Goal: Find specific page/section: Find specific page/section

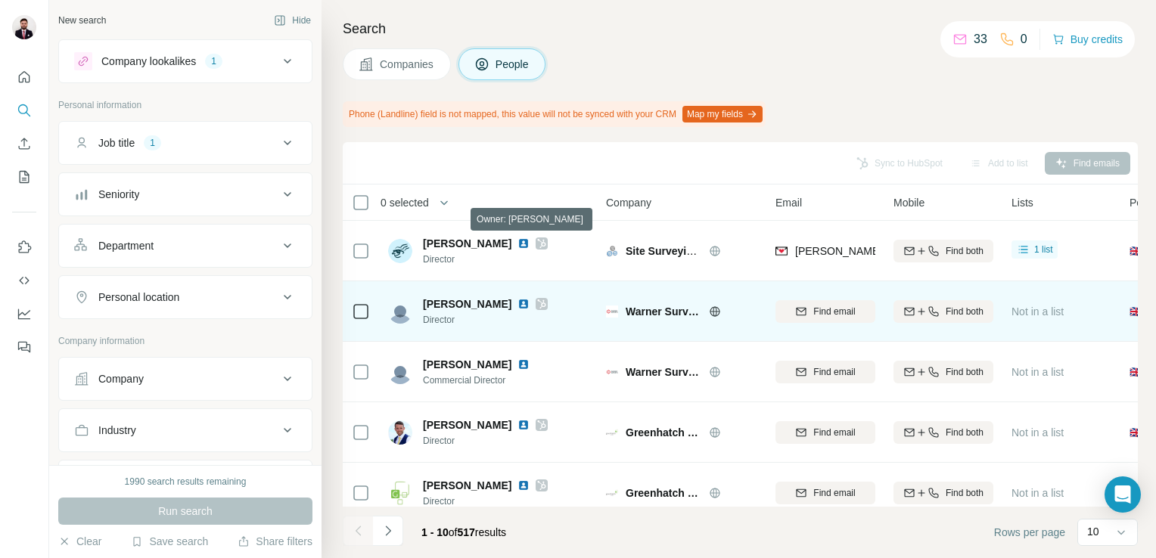
drag, startPoint x: 524, startPoint y: 246, endPoint x: 439, endPoint y: 301, distance: 101.1
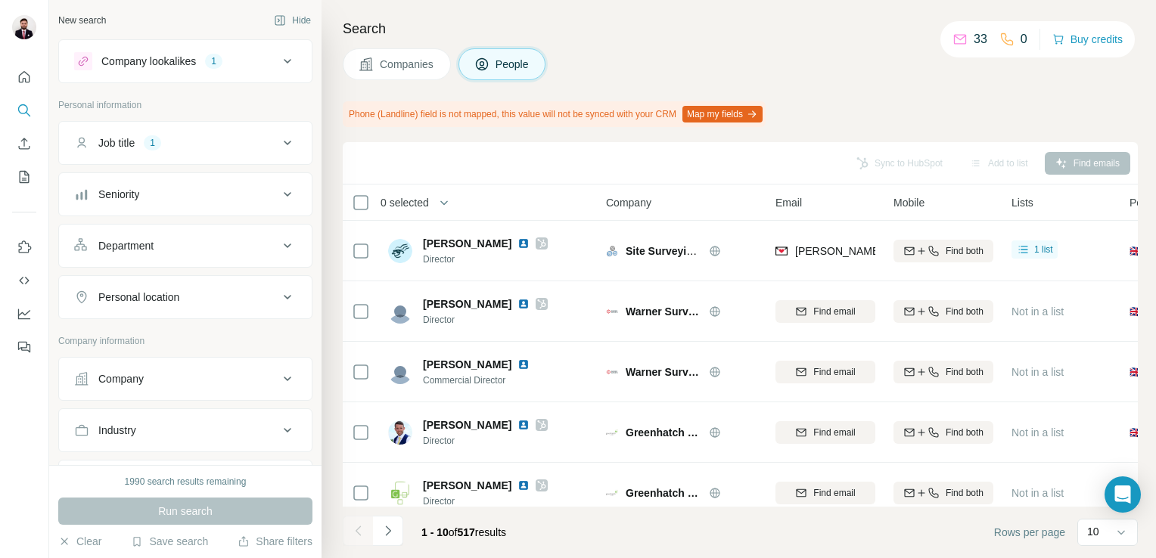
drag, startPoint x: 439, startPoint y: 301, endPoint x: 803, endPoint y: 53, distance: 440.4
click at [803, 53] on div "Companies People" at bounding box center [740, 64] width 795 height 32
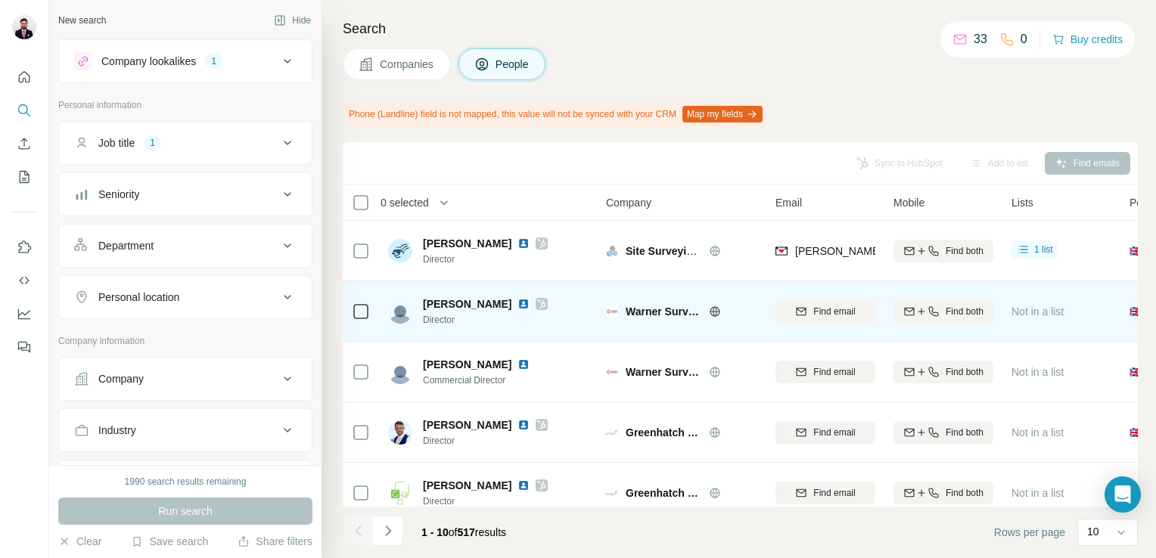
click at [517, 306] on img at bounding box center [523, 304] width 12 height 12
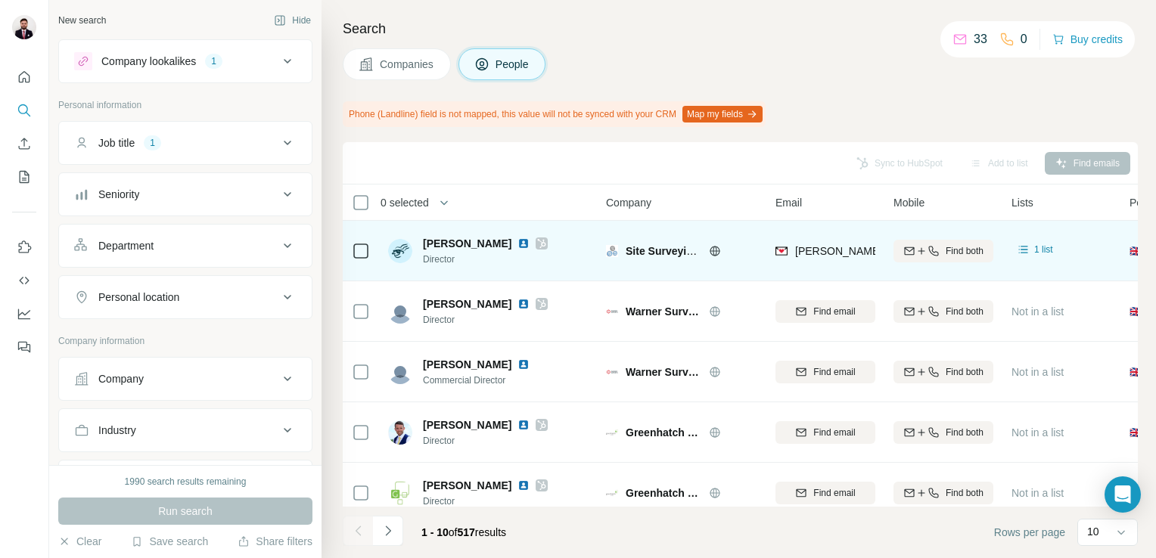
click at [517, 244] on img at bounding box center [523, 244] width 12 height 12
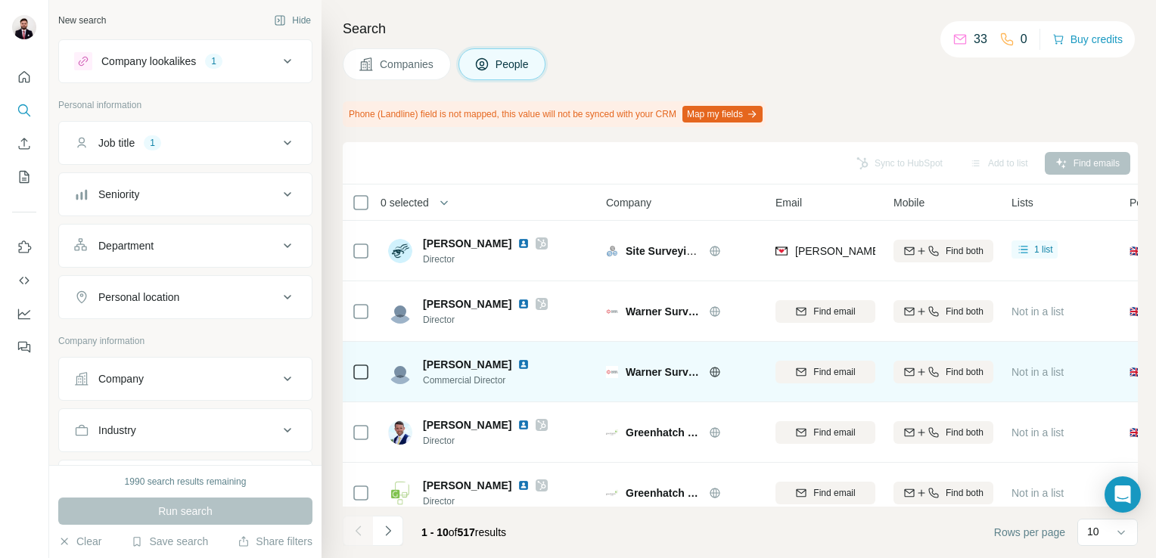
click at [517, 365] on img at bounding box center [523, 365] width 12 height 12
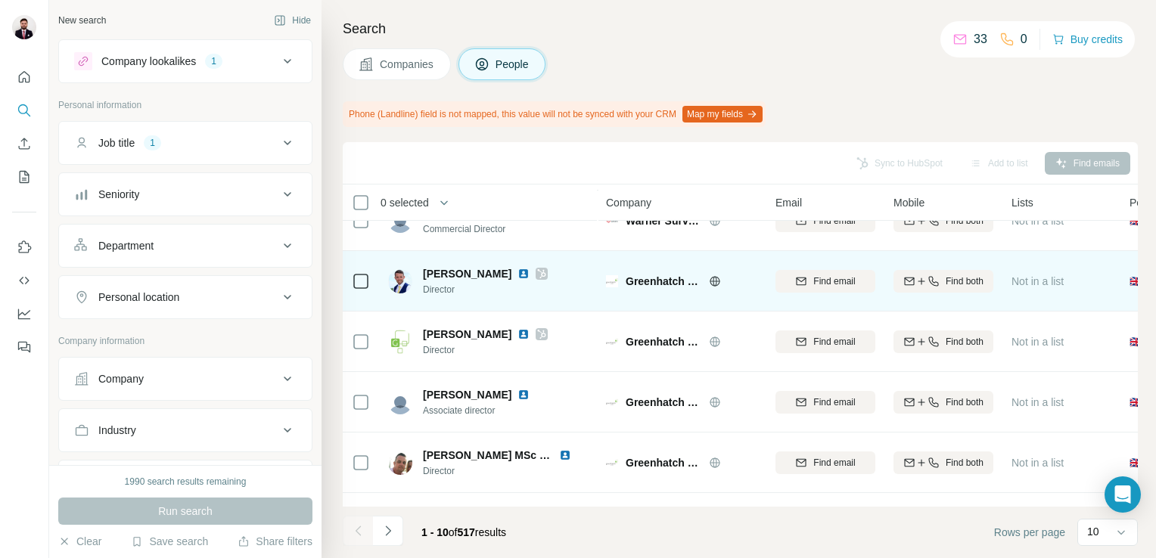
click at [517, 271] on img at bounding box center [523, 274] width 12 height 12
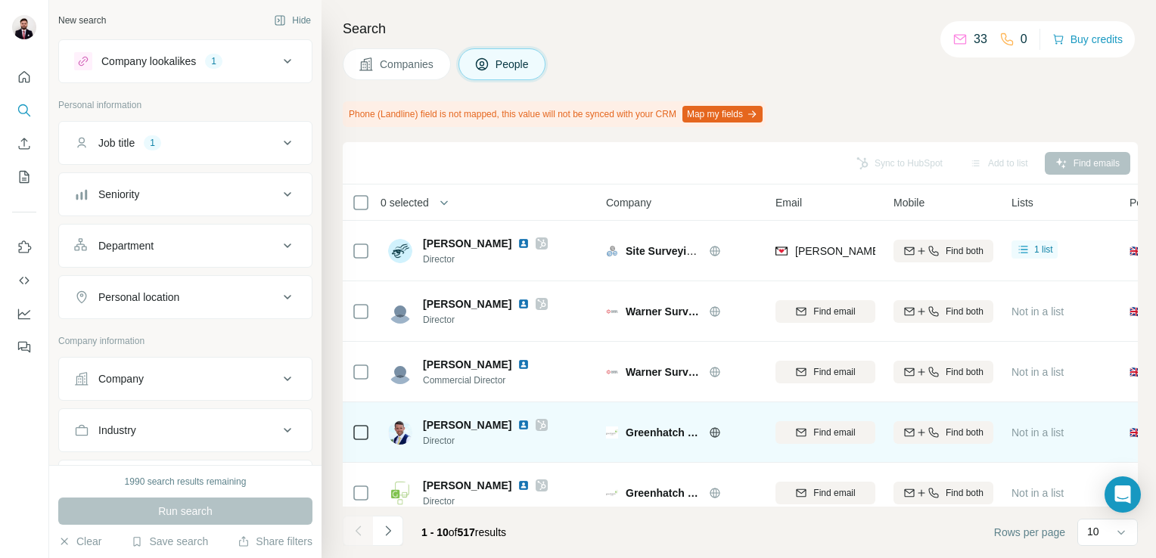
scroll to position [76, 0]
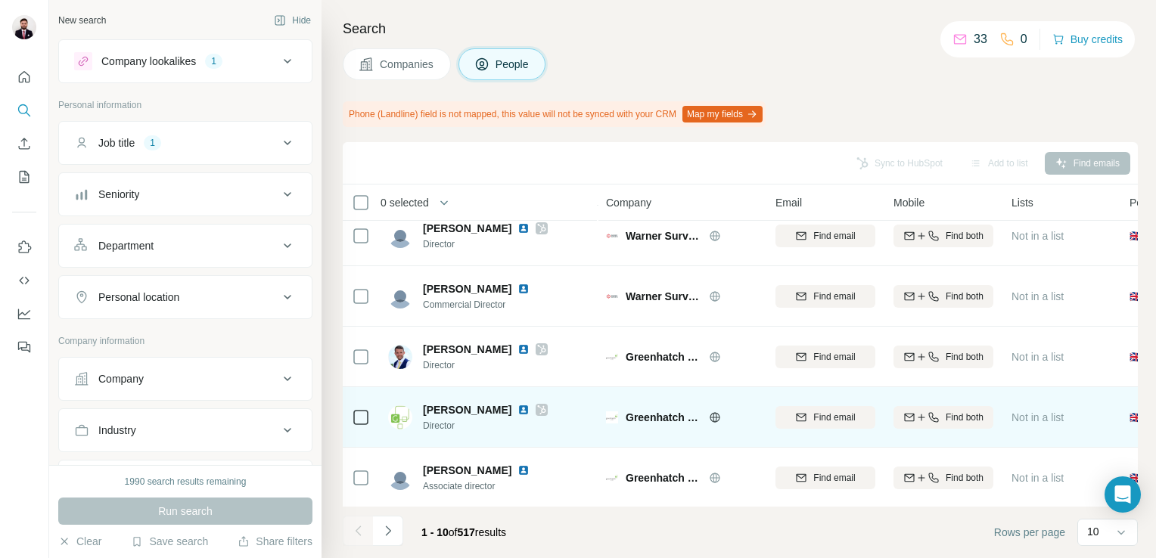
click at [517, 412] on img at bounding box center [523, 410] width 12 height 12
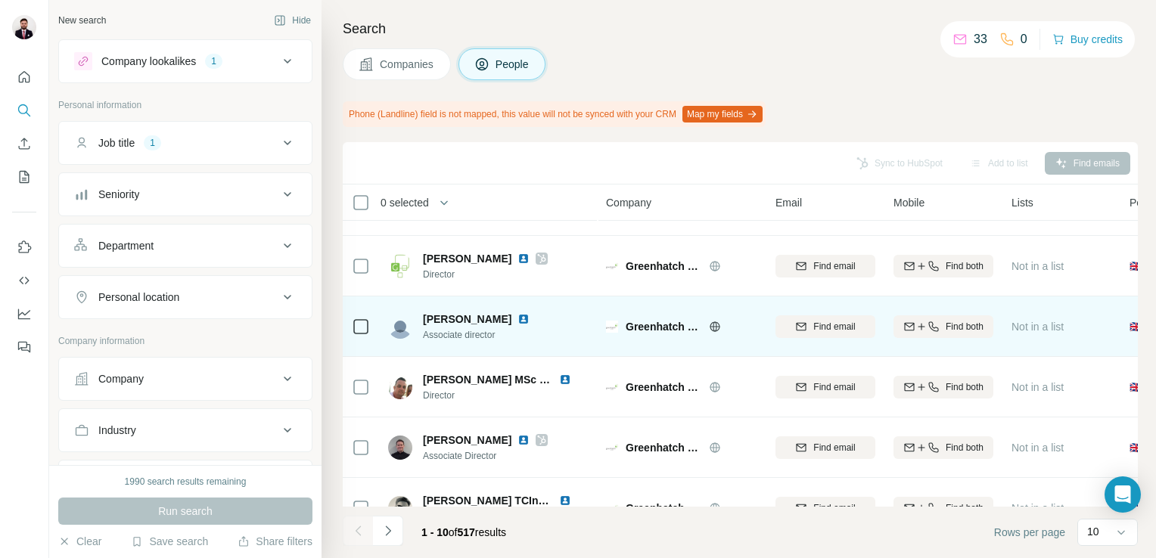
click at [530, 320] on img at bounding box center [523, 319] width 12 height 12
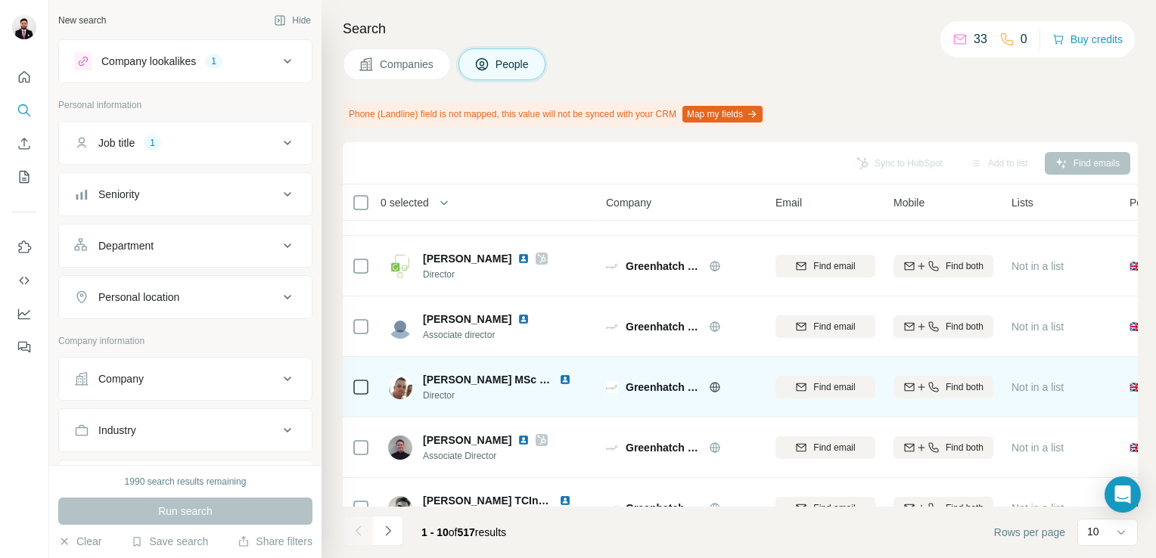
scroll to position [326, 0]
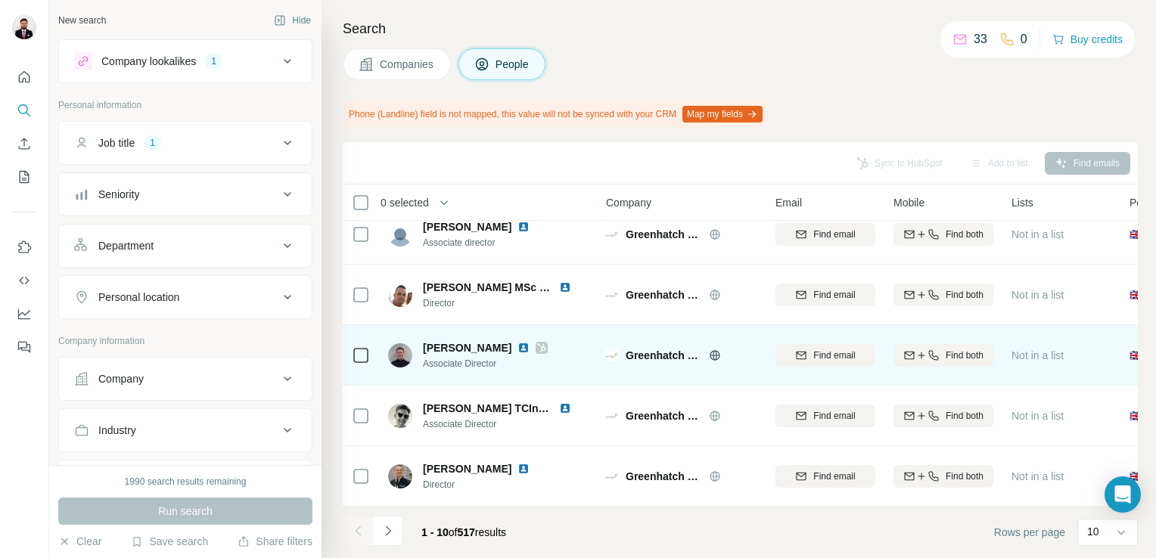
click at [517, 343] on img at bounding box center [523, 348] width 12 height 12
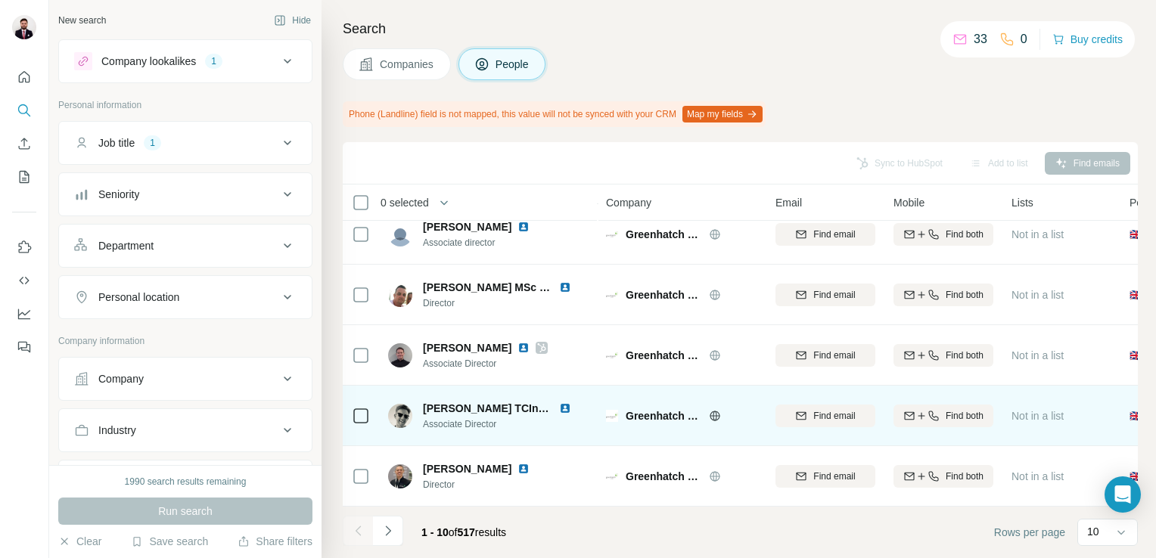
click at [559, 402] on img at bounding box center [565, 408] width 12 height 12
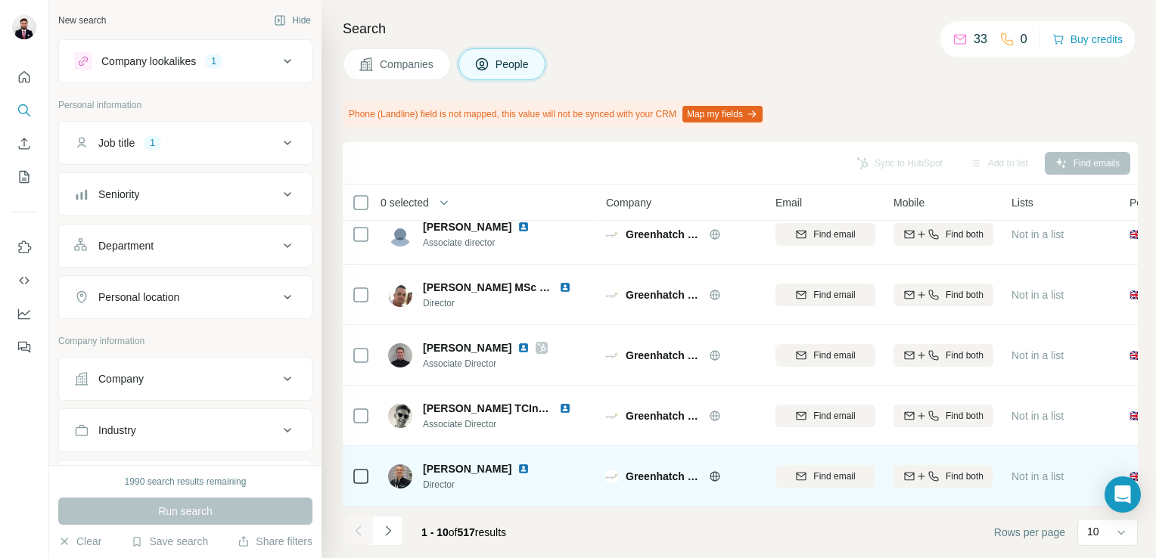
click at [520, 463] on img at bounding box center [523, 469] width 12 height 12
